Goal: Use online tool/utility: Utilize a website feature to perform a specific function

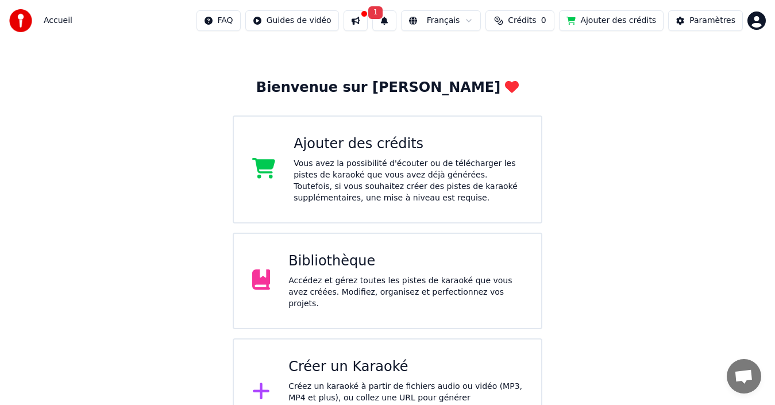
scroll to position [57, 0]
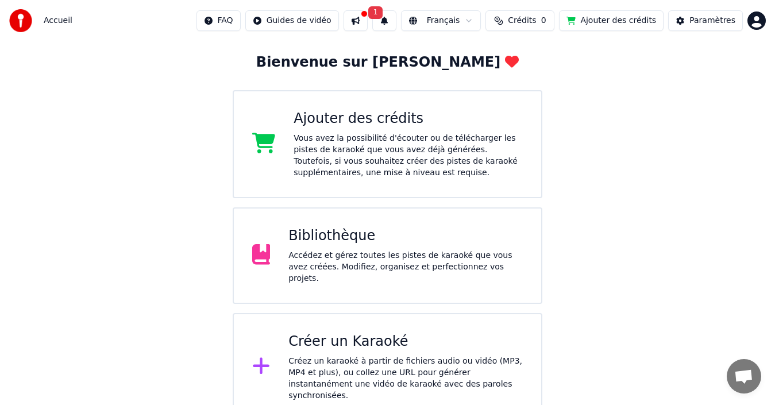
click at [370, 356] on div "Créez un karaoké à partir de fichiers audio ou vidéo (MP3, MP4 et plus), ou col…" at bounding box center [406, 379] width 235 height 46
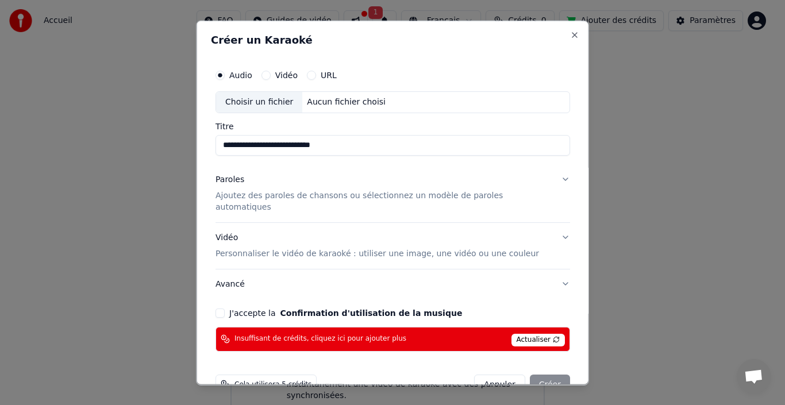
type input "**********"
click at [570, 33] on button "Close" at bounding box center [574, 34] width 9 height 9
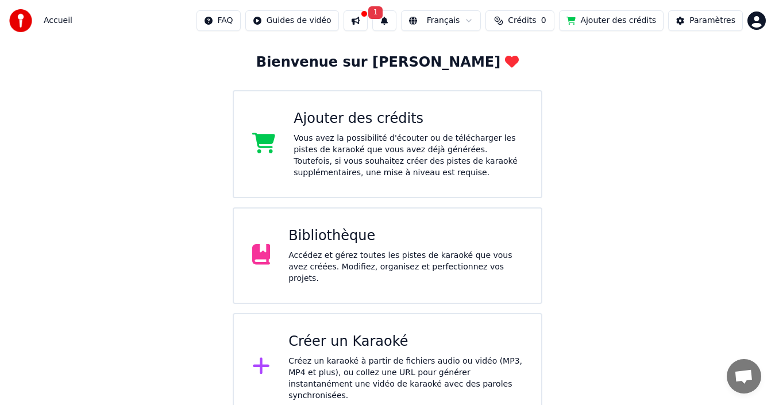
click at [680, 150] on div "Bienvenue sur Youka Ajouter des crédits Vous avez la possibilité d'écouter ou d…" at bounding box center [387, 202] width 775 height 437
click at [383, 15] on span "1" at bounding box center [375, 12] width 15 height 13
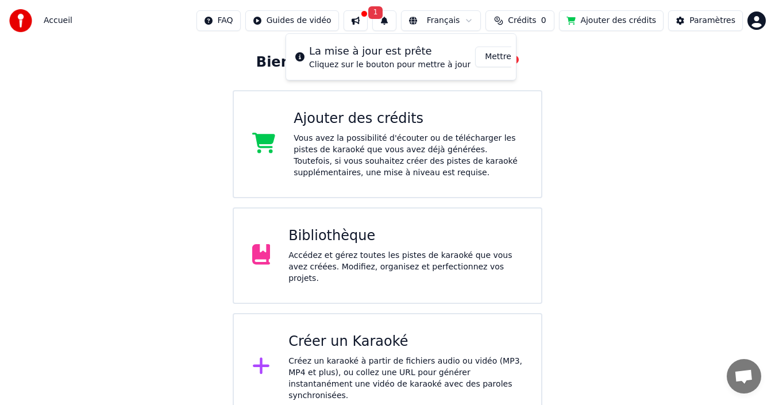
click at [482, 54] on button "Mettre à Jour" at bounding box center [511, 57] width 72 height 21
